Goal: Entertainment & Leisure: Browse casually

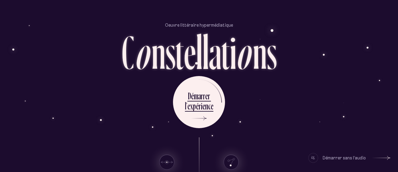
click at [351, 160] on div "Démarrer sans l’audio" at bounding box center [344, 158] width 43 height 10
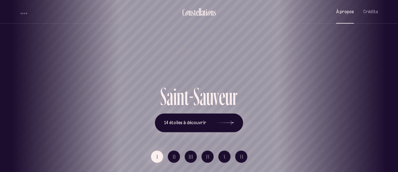
click at [346, 16] on button "À propos" at bounding box center [345, 12] width 18 height 14
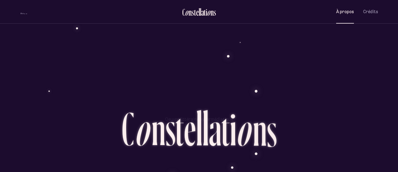
scroll to position [514, 0]
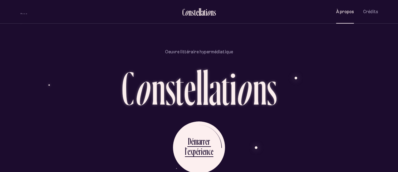
click at [265, 121] on div "D é m a r r e r l ’ e x p é r i e n c e" at bounding box center [199, 147] width 155 height 52
click at [299, 66] on div "Oeuvre littéraire hypermédiatique C o n s t e l l a t i o n s D é m a r r e r l…" at bounding box center [199, 95] width 358 height 172
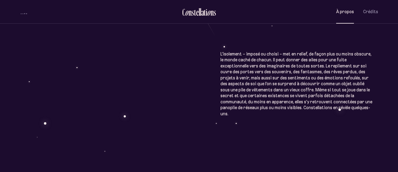
scroll to position [330, 0]
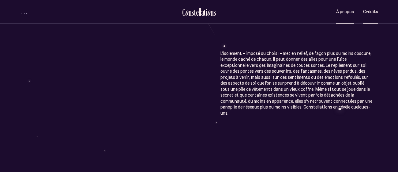
click at [366, 12] on span "Crédits" at bounding box center [370, 11] width 15 height 5
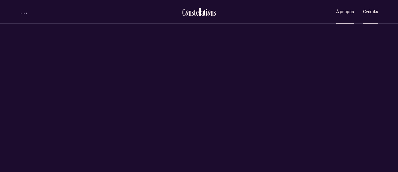
scroll to position [0, 0]
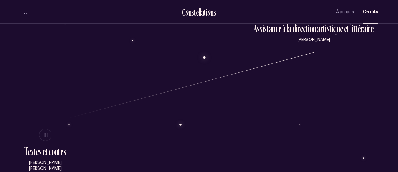
scroll to position [229, 0]
click at [348, 18] on button "À propos" at bounding box center [345, 12] width 18 height 14
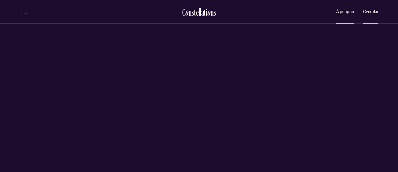
scroll to position [0, 0]
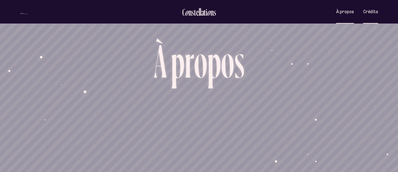
click at [366, 13] on span "Crédits" at bounding box center [370, 11] width 15 height 5
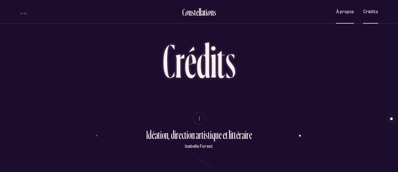
click at [343, 13] on span "À propos" at bounding box center [345, 11] width 18 height 5
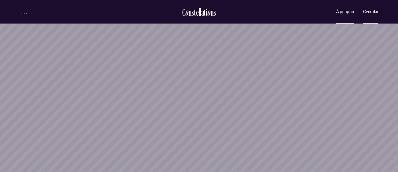
click at [370, 17] on button "Crédits" at bounding box center [370, 12] width 15 height 14
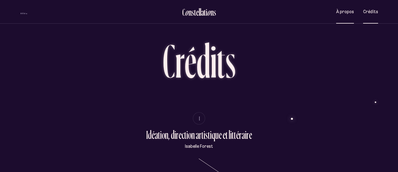
click at [351, 9] on span "À propos" at bounding box center [345, 11] width 18 height 5
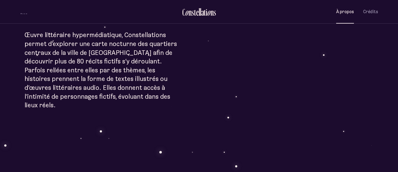
scroll to position [185, 0]
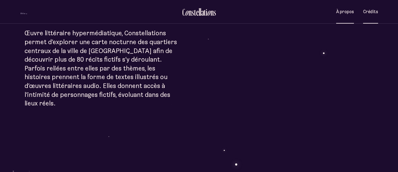
click at [364, 17] on button "Crédits" at bounding box center [370, 12] width 15 height 14
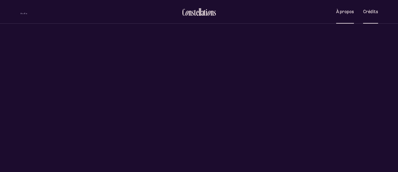
scroll to position [0, 0]
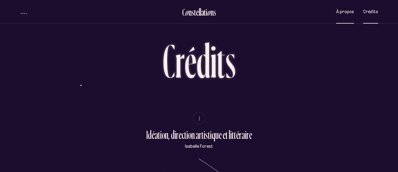
click at [345, 7] on button "À propos" at bounding box center [345, 12] width 18 height 14
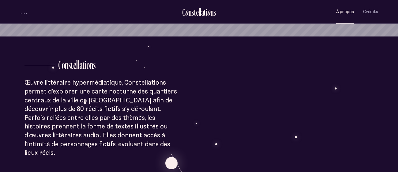
scroll to position [131, 0]
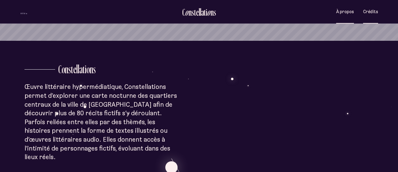
click at [377, 16] on button "Crédits" at bounding box center [370, 12] width 15 height 14
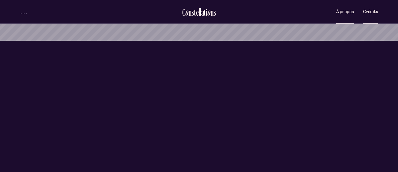
scroll to position [0, 0]
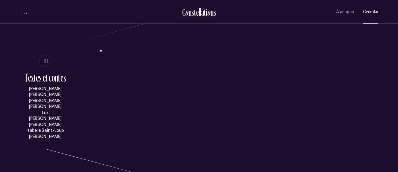
scroll to position [303, 0]
click at [351, 17] on button "À propos" at bounding box center [345, 12] width 18 height 14
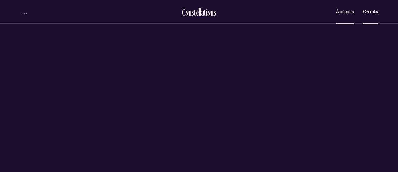
scroll to position [0, 0]
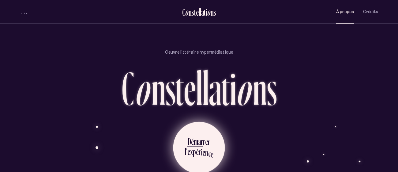
click at [193, 145] on div "p" at bounding box center [194, 151] width 3 height 12
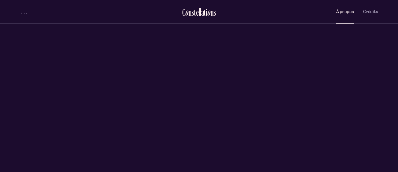
scroll to position [0, 0]
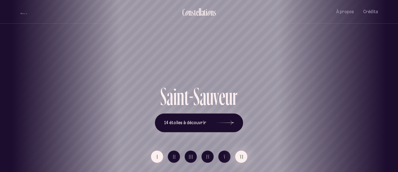
click at [240, 159] on span "VI" at bounding box center [242, 156] width 4 height 5
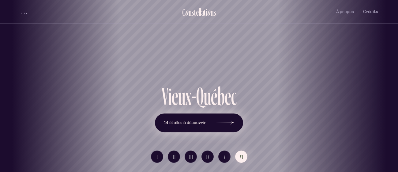
click at [226, 124] on icon at bounding box center [225, 123] width 18 height 46
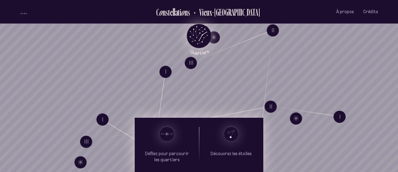
click at [201, 36] on icon "Quartiers" at bounding box center [199, 45] width 36 height 19
